Goal: Task Accomplishment & Management: Complete application form

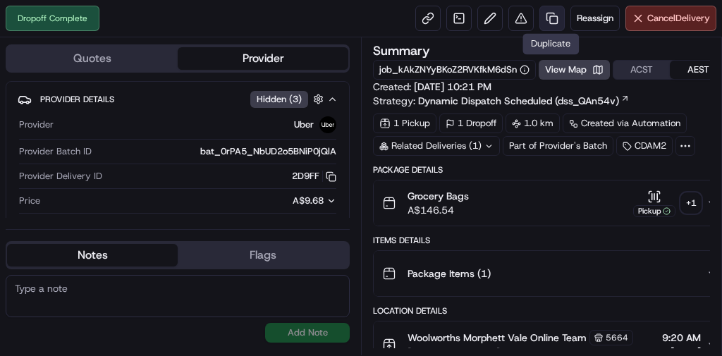
click at [551, 16] on link at bounding box center [552, 18] width 25 height 25
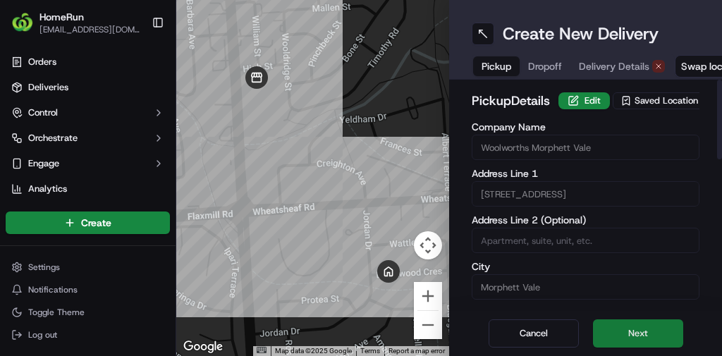
click at [631, 330] on button "Next" at bounding box center [638, 334] width 90 height 28
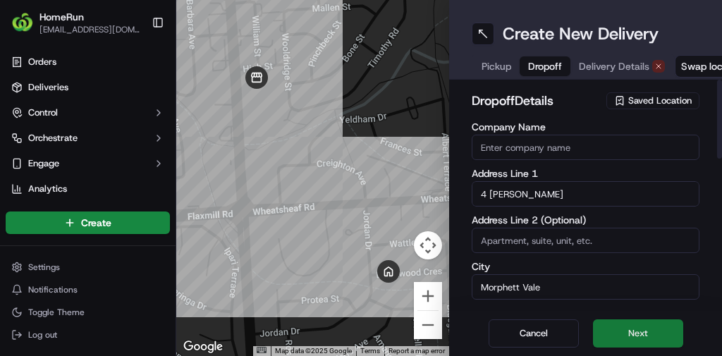
click at [623, 326] on button "Next" at bounding box center [638, 334] width 90 height 28
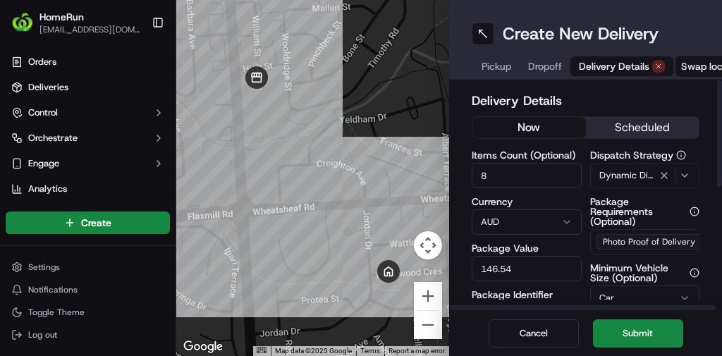
click at [488, 126] on button "now" at bounding box center [530, 127] width 114 height 21
click at [602, 318] on div "Cancel Submit" at bounding box center [585, 333] width 273 height 45
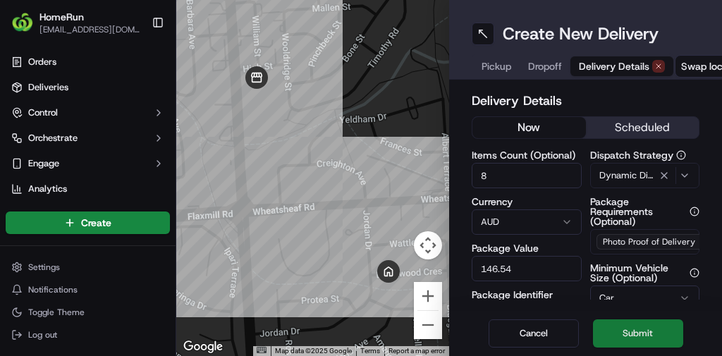
click at [618, 328] on button "Submit" at bounding box center [638, 334] width 90 height 28
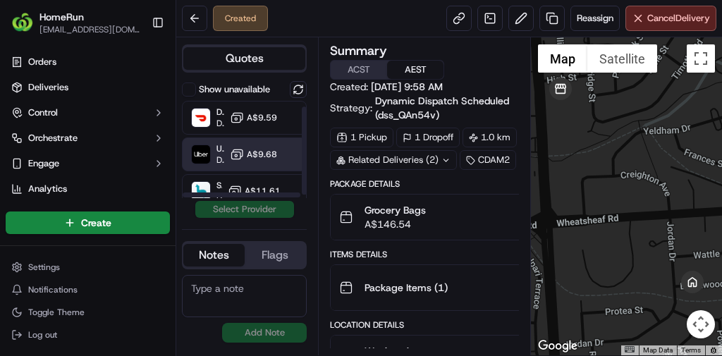
scroll to position [9, 0]
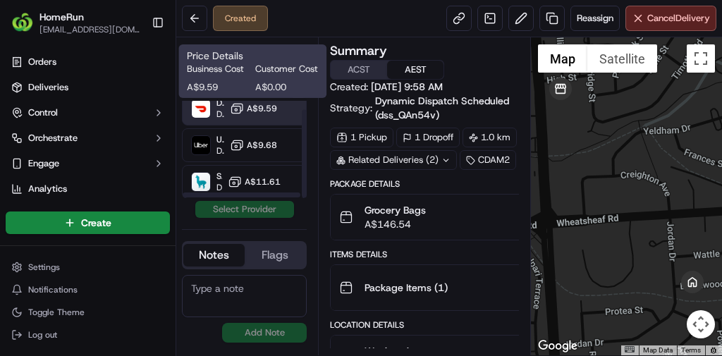
click at [239, 108] on icon at bounding box center [237, 109] width 14 height 14
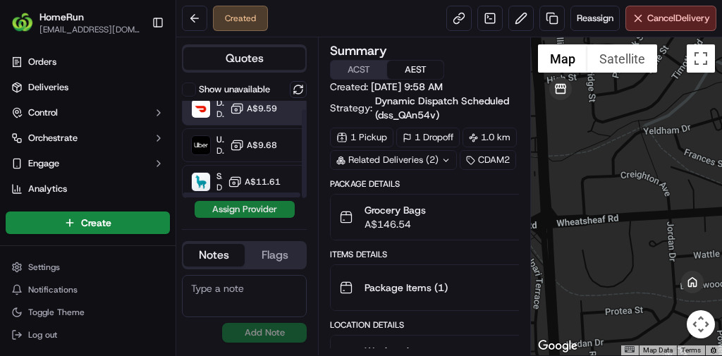
click at [269, 207] on button "Assign Provider" at bounding box center [245, 209] width 100 height 17
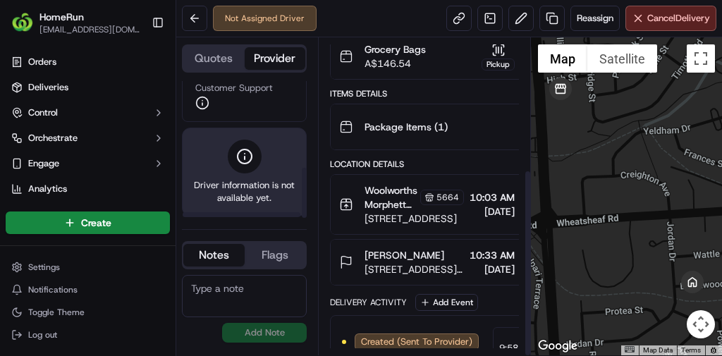
scroll to position [221, 0]
